Goal: Use online tool/utility

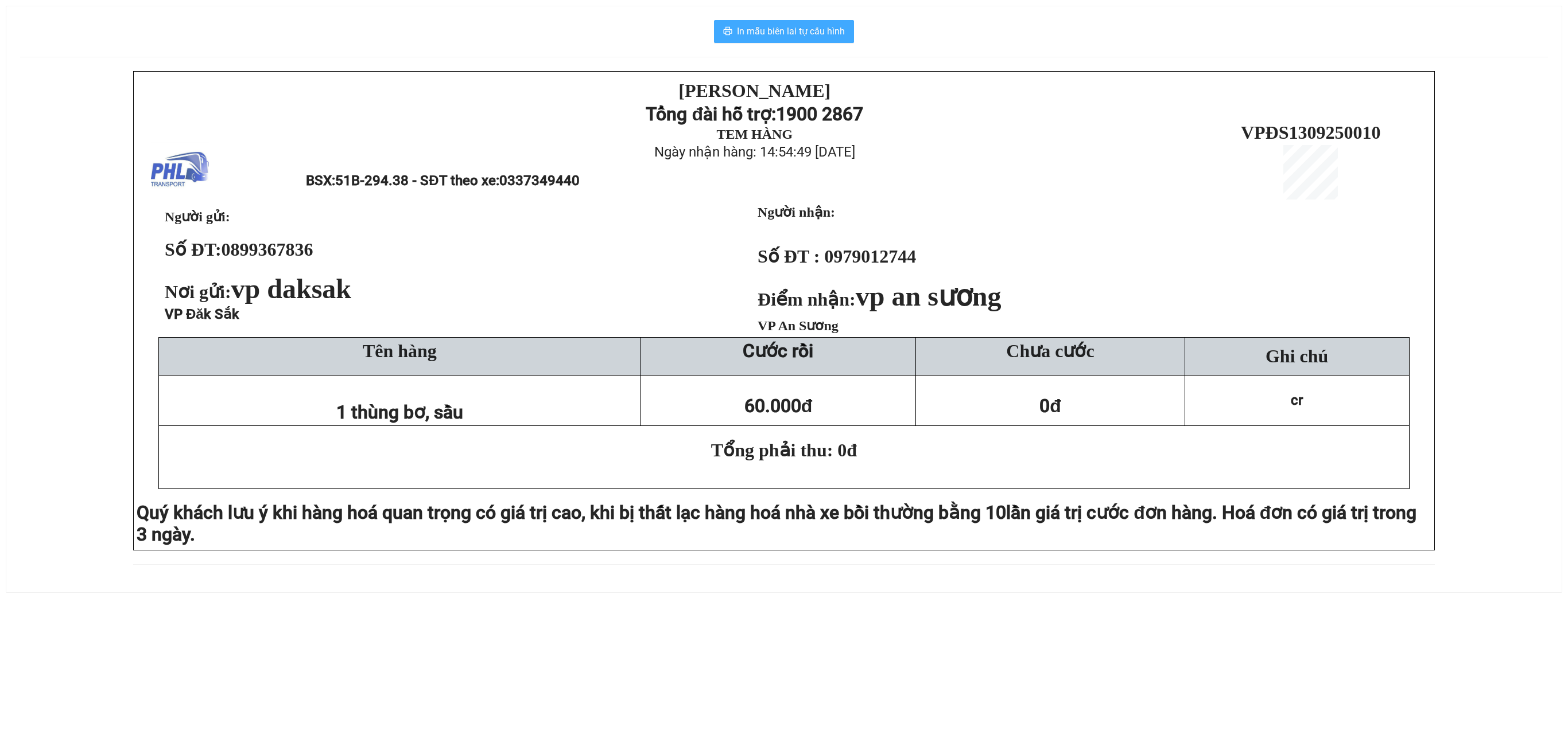
click at [778, 35] on span "In mẫu biên lai tự cấu hình" at bounding box center [791, 31] width 108 height 14
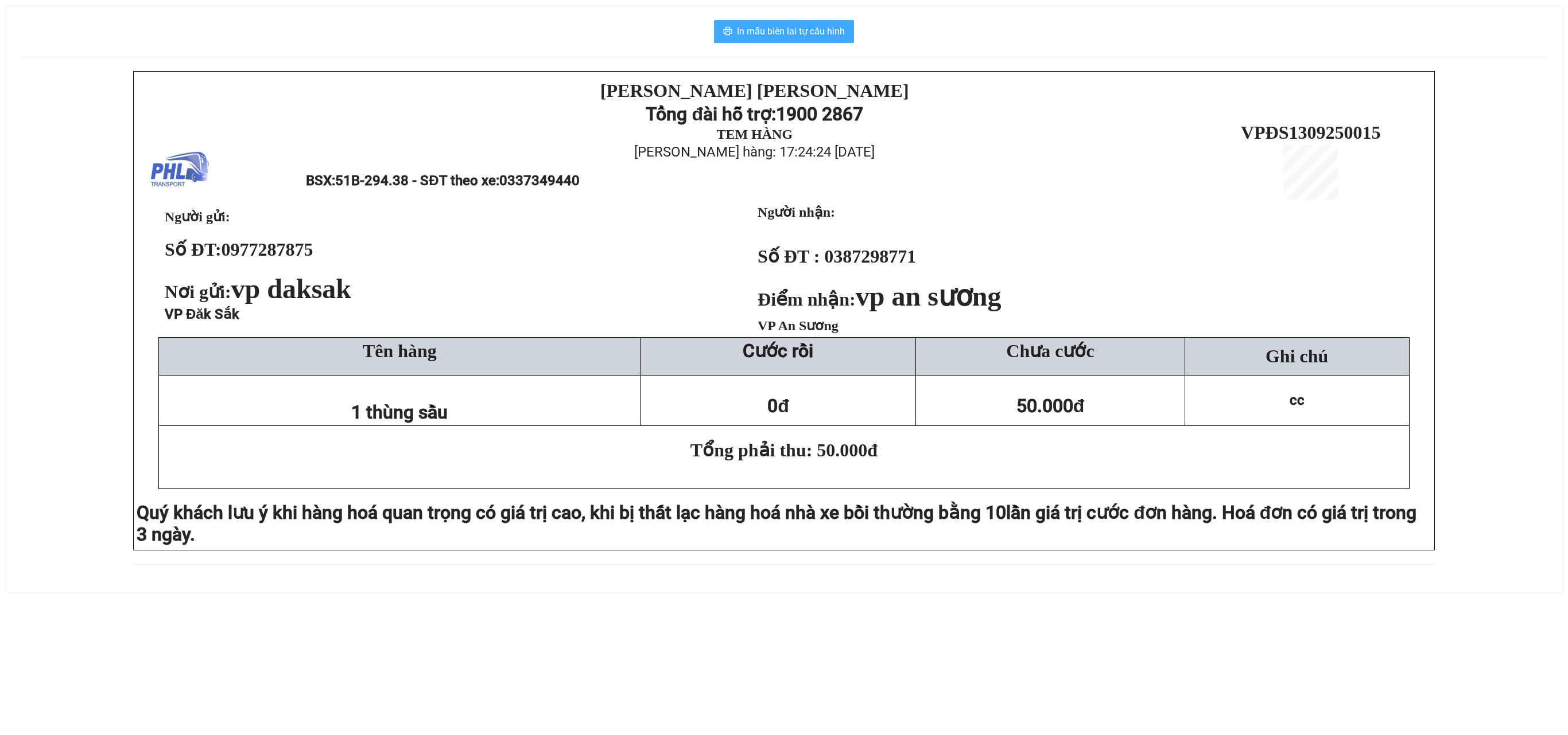
click at [800, 29] on span "In mẫu biên lai tự cấu hình" at bounding box center [791, 31] width 108 height 14
